Goal: Information Seeking & Learning: Learn about a topic

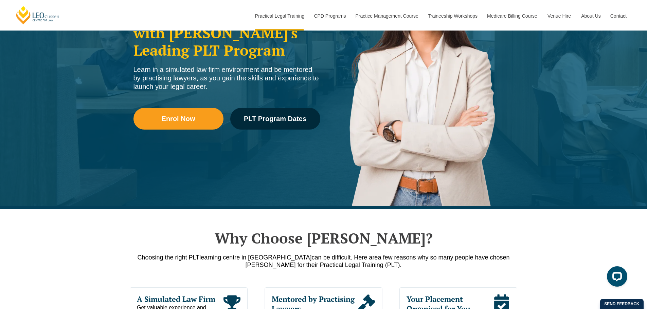
scroll to position [68, 0]
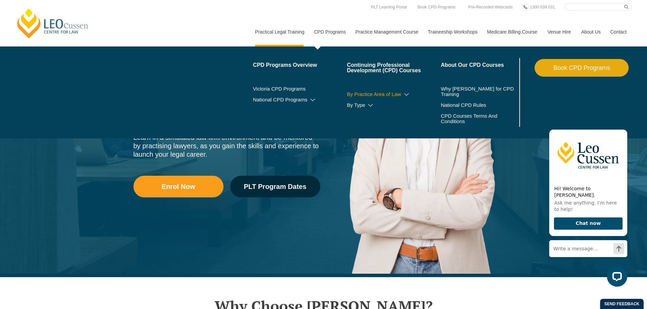
click at [405, 93] on icon at bounding box center [406, 94] width 7 height 5
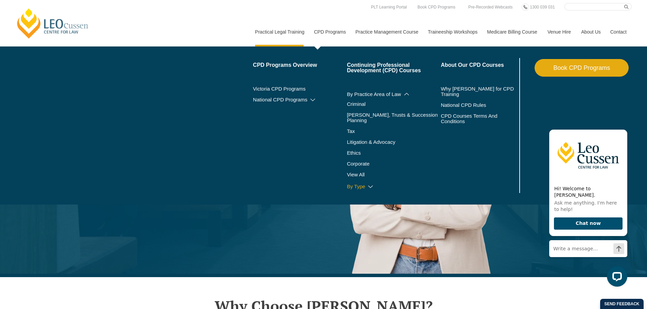
click at [358, 184] on link "By Type" at bounding box center [394, 186] width 94 height 5
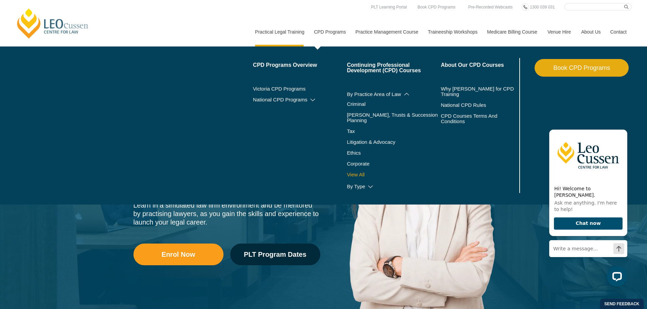
click at [359, 172] on link "View All" at bounding box center [394, 174] width 94 height 5
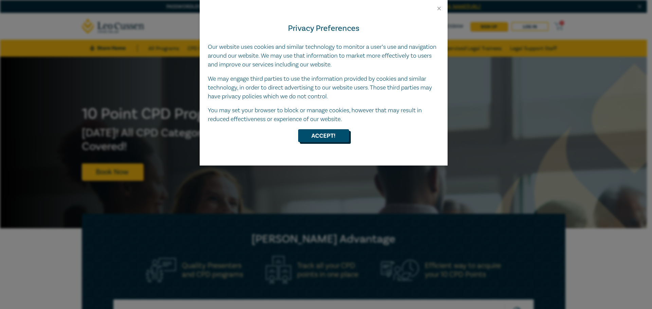
click at [320, 133] on button "Accept!" at bounding box center [323, 135] width 51 height 13
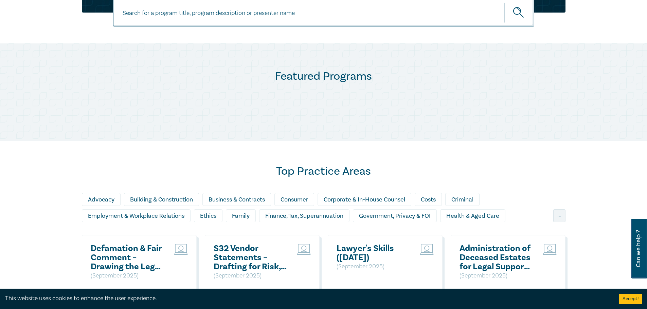
scroll to position [340, 0]
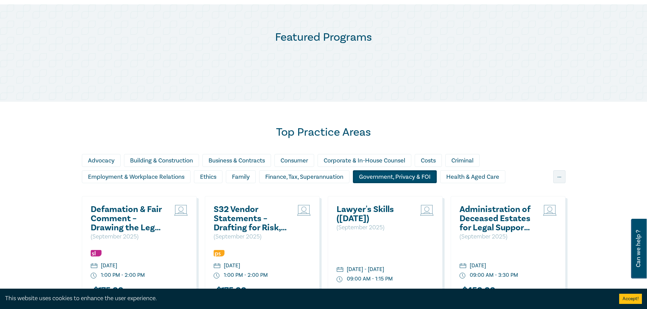
click at [411, 177] on div "Government, Privacy & FOI" at bounding box center [395, 177] width 84 height 13
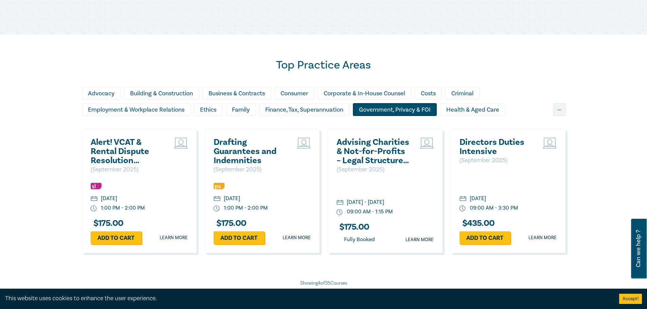
scroll to position [442, 0]
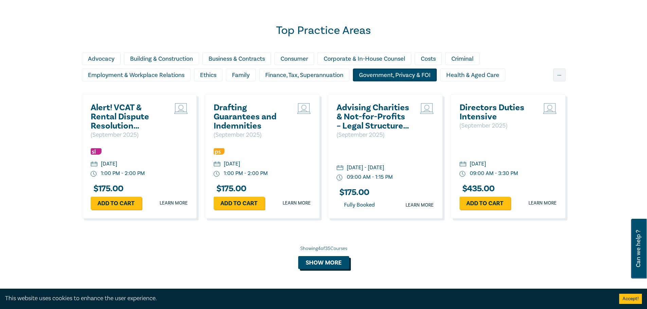
click at [325, 261] on button "Show more" at bounding box center [323, 262] width 51 height 13
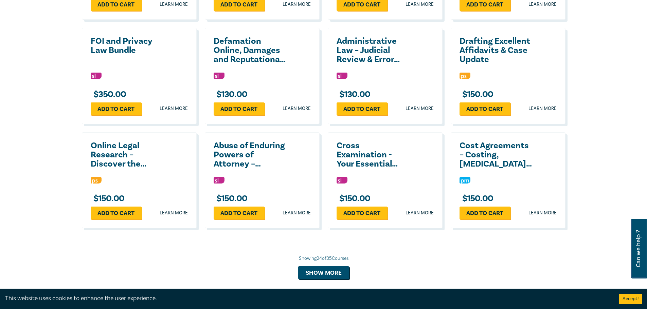
scroll to position [985, 0]
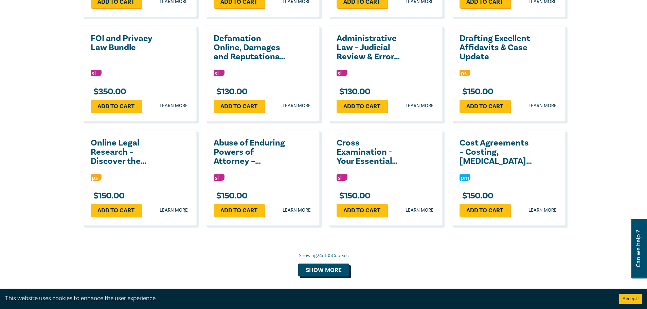
click at [317, 267] on button "Show more" at bounding box center [323, 270] width 51 height 13
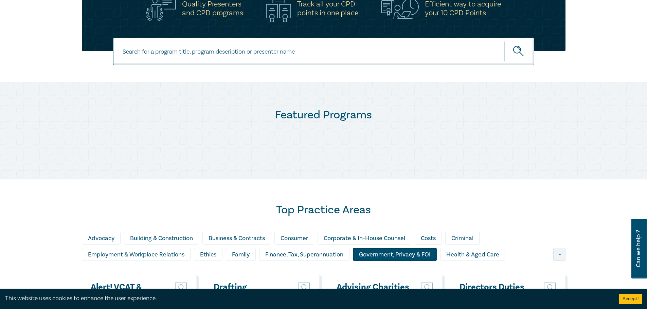
scroll to position [238, 0]
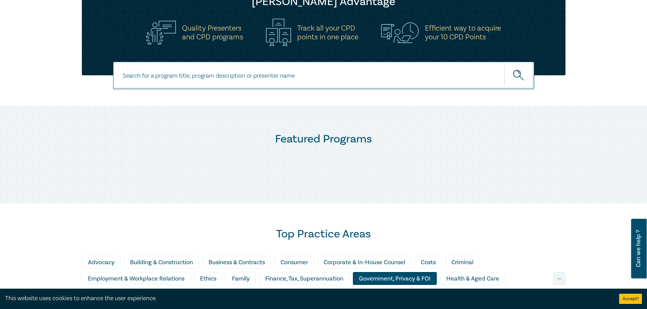
click at [197, 79] on input at bounding box center [323, 76] width 421 height 28
type input "Privacy"
click at [505, 65] on button "submit" at bounding box center [520, 75] width 30 height 21
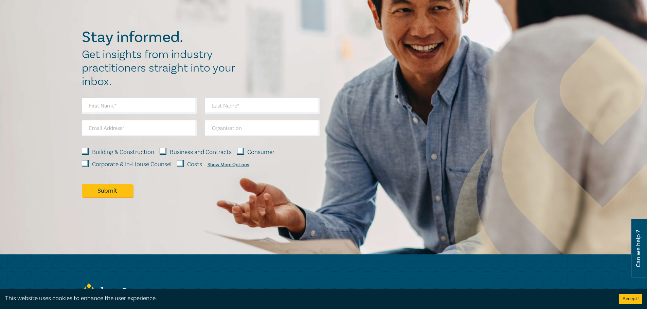
scroll to position [1257, 0]
